Goal: Information Seeking & Learning: Learn about a topic

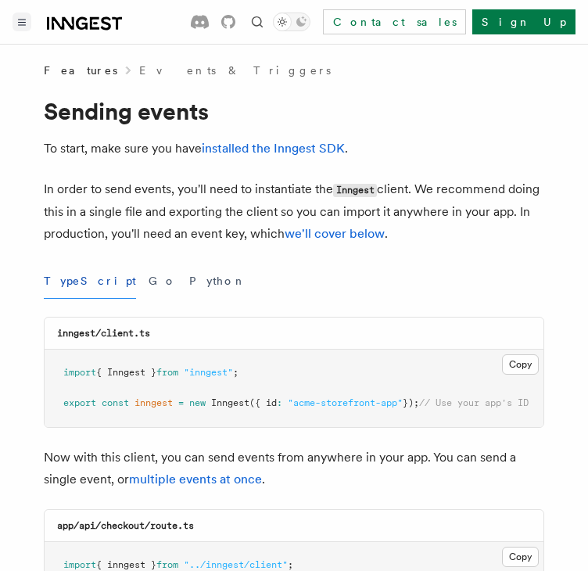
click at [15, 20] on button "Toggle navigation" at bounding box center [22, 22] width 19 height 19
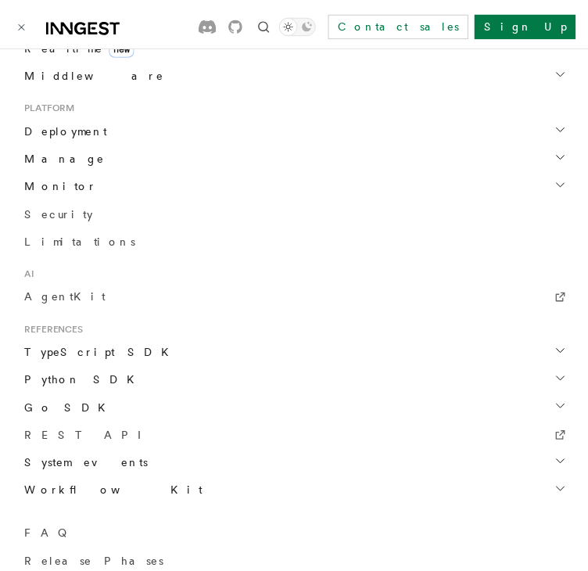
scroll to position [1344, 0]
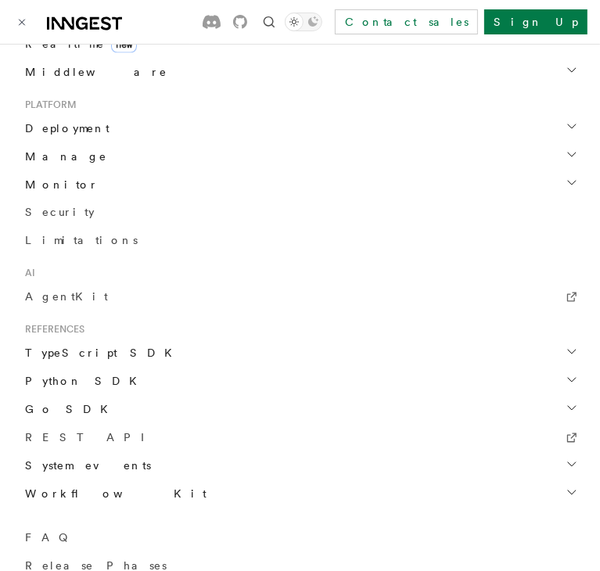
click at [55, 154] on span "Manage" at bounding box center [63, 157] width 88 height 16
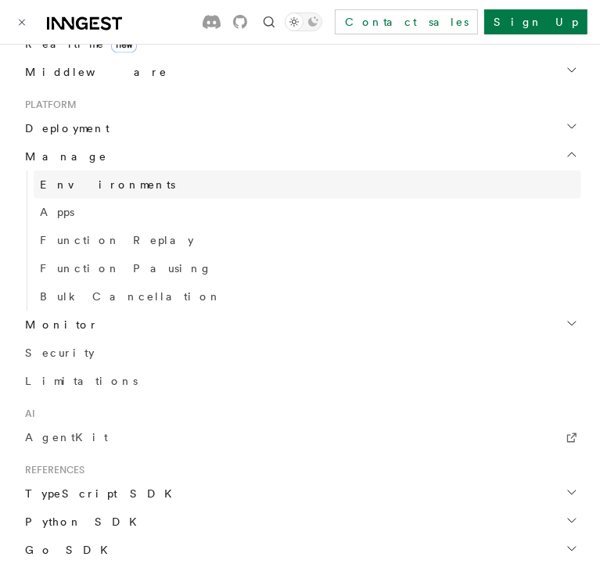
click at [71, 193] on link "Environments" at bounding box center [308, 185] width 548 height 28
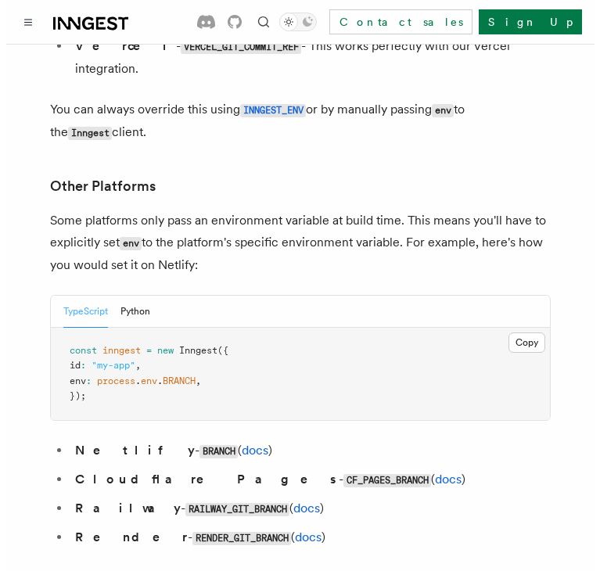
scroll to position [2010, 0]
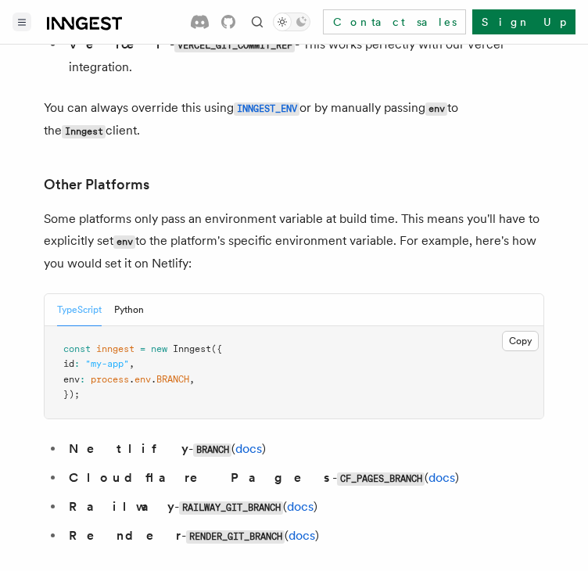
click at [23, 21] on icon "Toggle navigation" at bounding box center [22, 22] width 8 height 7
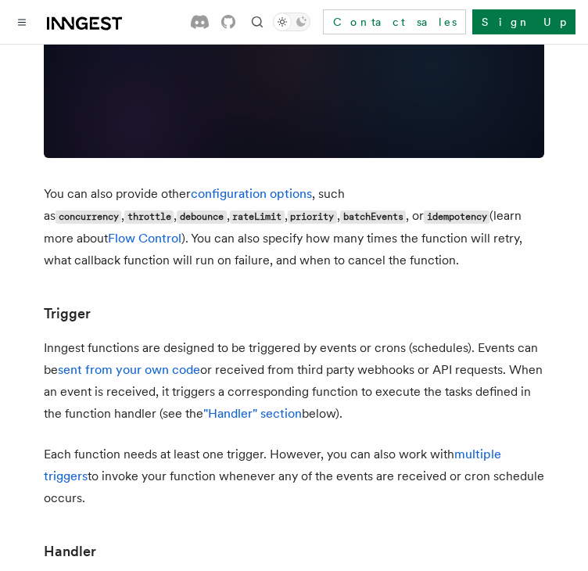
scroll to position [1347, 0]
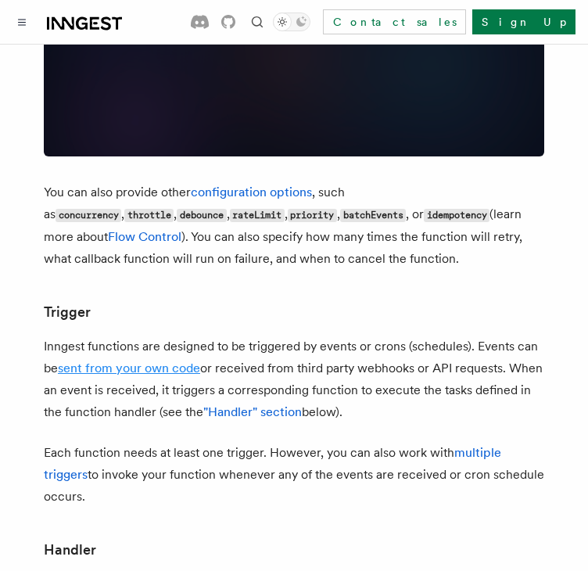
click at [125, 361] on link "sent from your own code" at bounding box center [129, 368] width 142 height 15
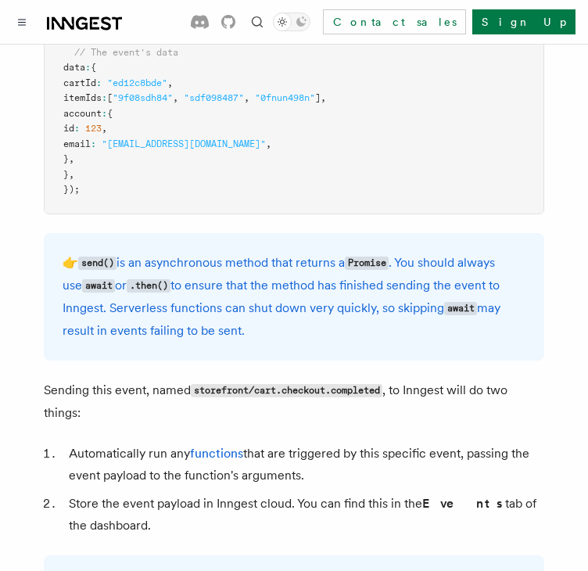
scroll to position [719, 0]
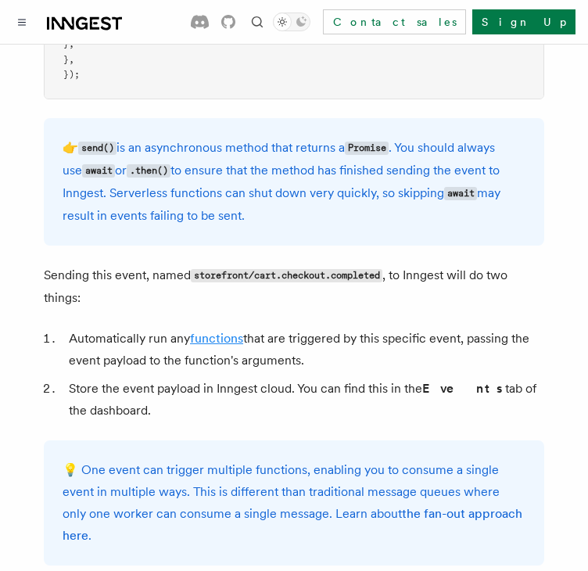
click at [235, 346] on link "functions" at bounding box center [216, 338] width 53 height 15
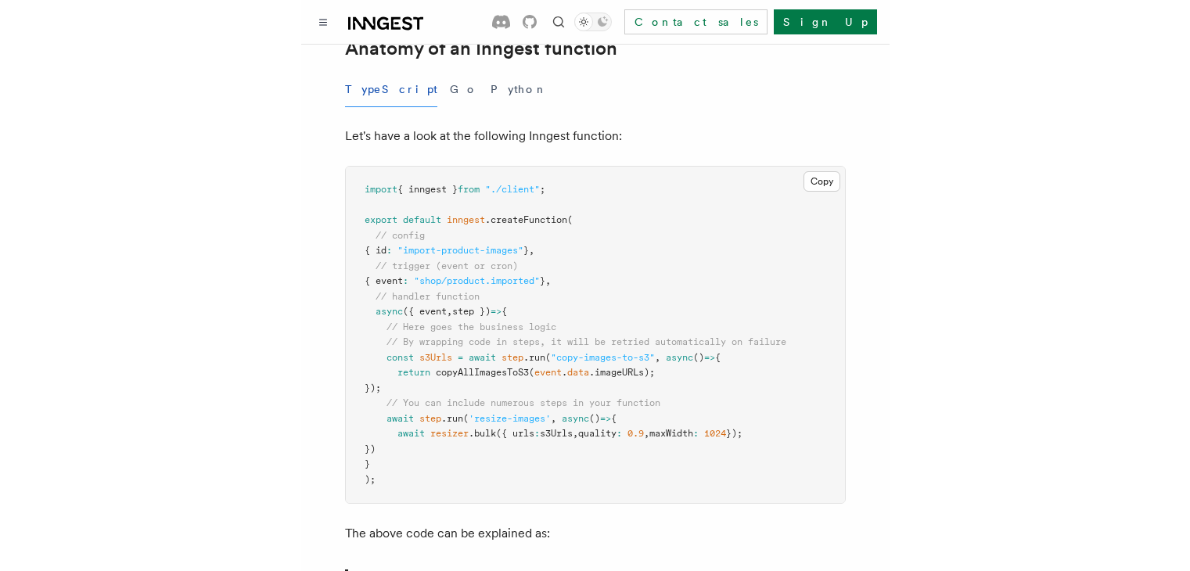
scroll to position [302, 0]
